Goal: Information Seeking & Learning: Learn about a topic

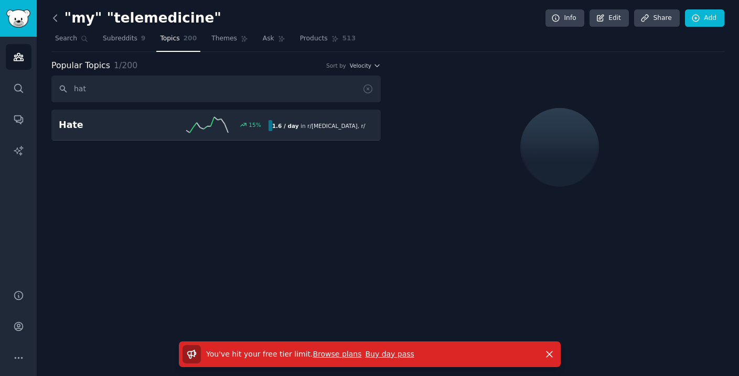
click at [55, 20] on icon at bounding box center [54, 18] width 3 height 6
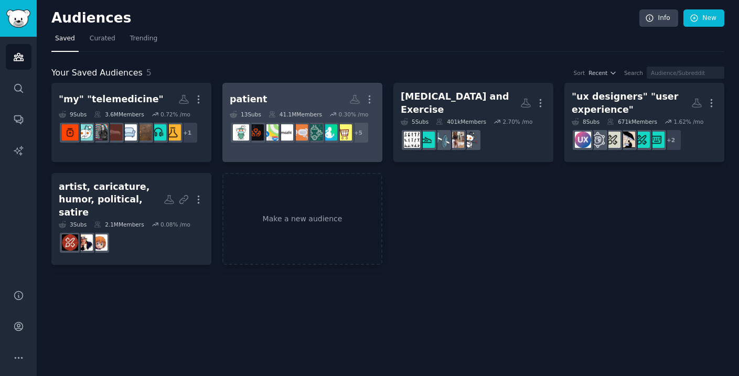
click at [300, 147] on link "patient More 13 Sub s 41.1M Members 0.30 % /mo r/dexcom + 5" at bounding box center [302, 122] width 160 height 79
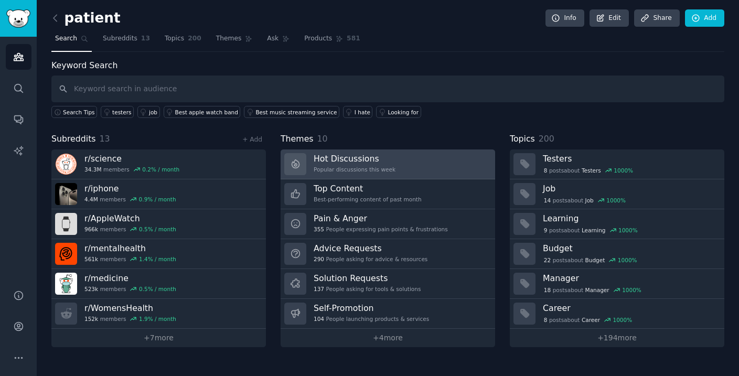
click at [342, 160] on h3 "Hot Discussions" at bounding box center [355, 158] width 82 height 11
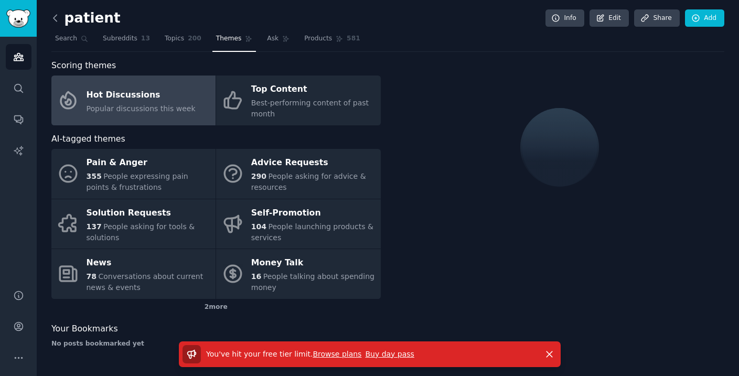
click at [56, 18] on icon at bounding box center [55, 18] width 11 height 11
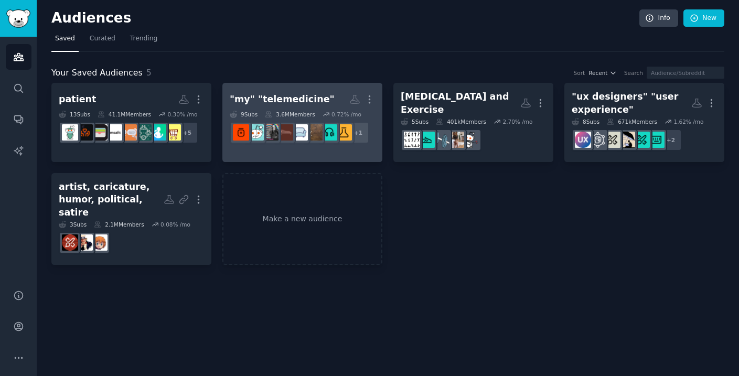
click at [321, 149] on link ""my" "telemedicine" More 9 Sub s 3.6M Members 0.72 % /mo r/askatherapist + 1" at bounding box center [302, 122] width 160 height 79
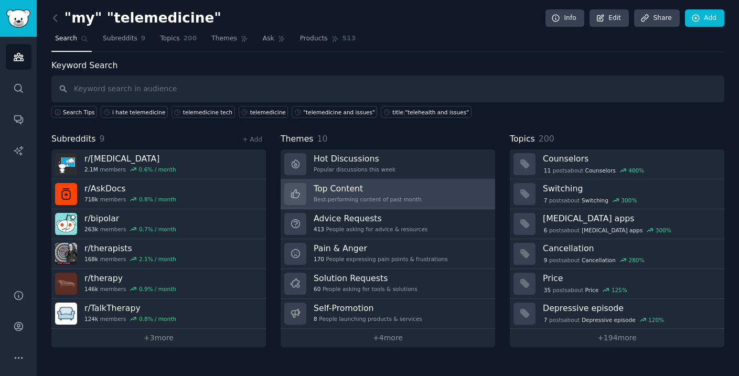
click at [379, 198] on div "Best-performing content of past month" at bounding box center [368, 199] width 108 height 7
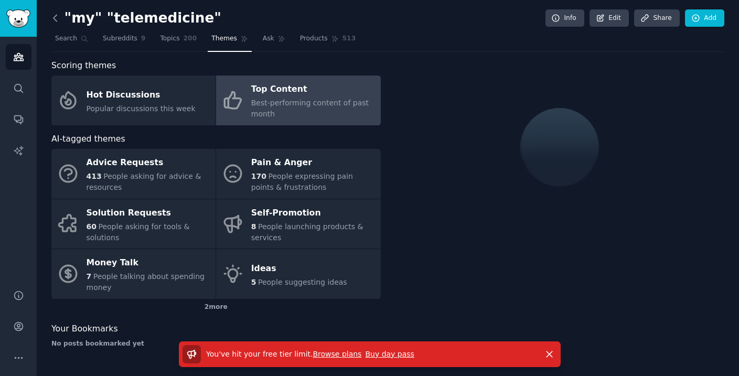
click at [58, 17] on icon at bounding box center [55, 18] width 11 height 11
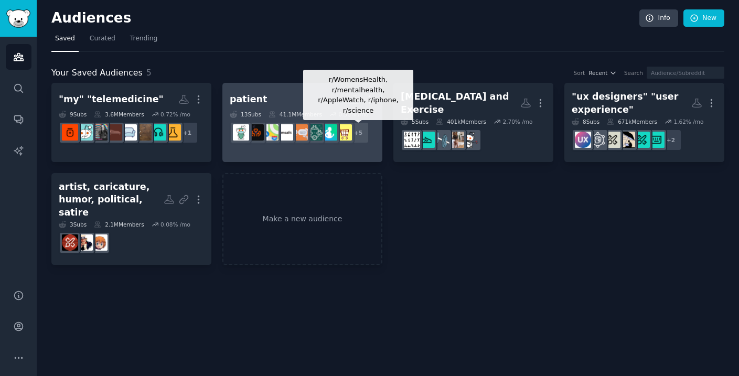
click at [359, 143] on div "+ 5" at bounding box center [358, 133] width 22 height 22
